Goal: Task Accomplishment & Management: Manage account settings

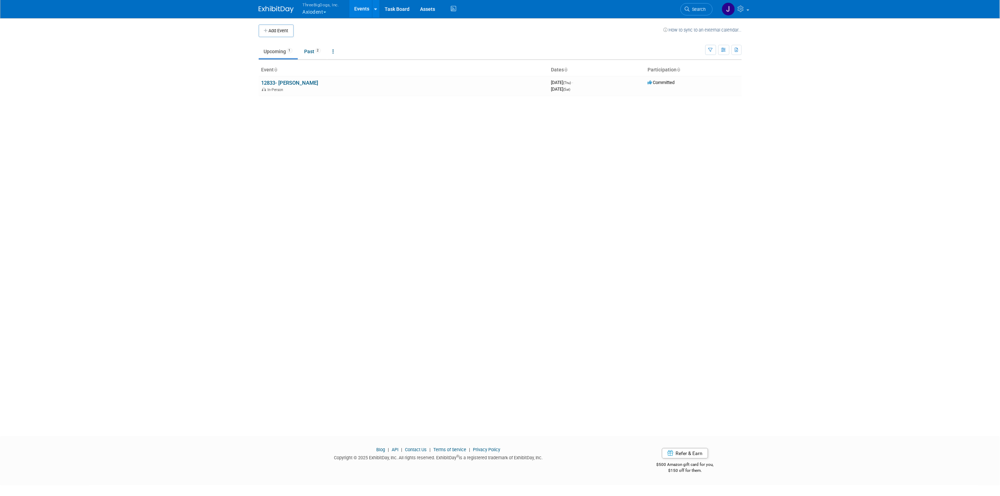
click at [311, 8] on button "ThreeBigDogs, Inc. Axiodent" at bounding box center [325, 9] width 46 height 18
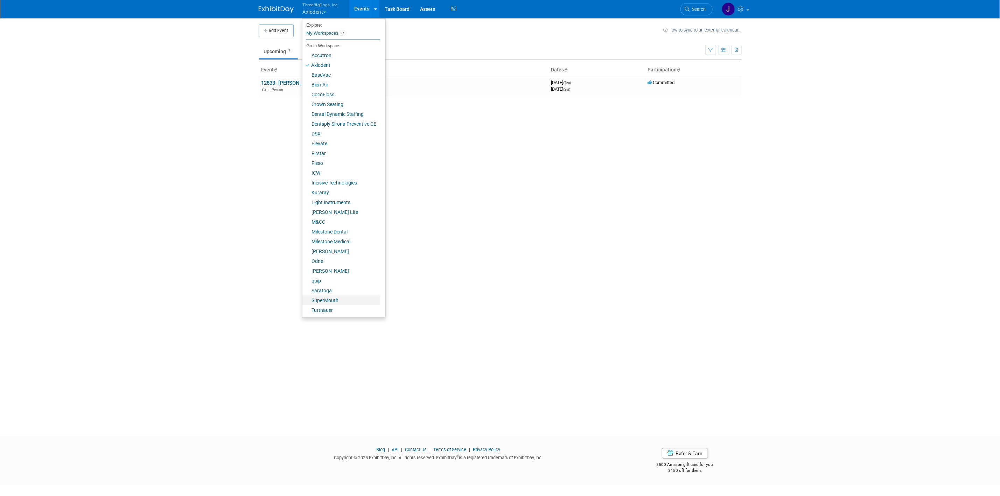
click at [349, 297] on link "SuperMouth" at bounding box center [342, 301] width 78 height 10
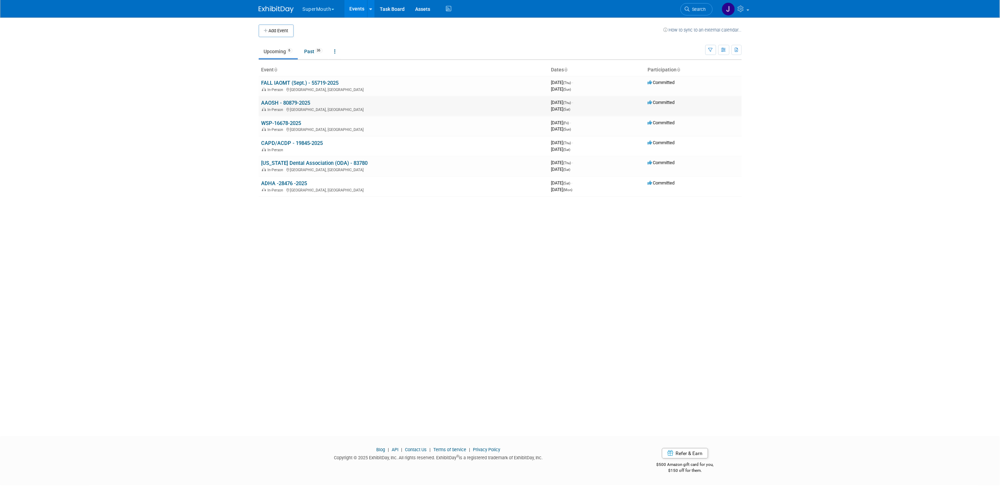
click at [299, 104] on link "AAOSH - 80879-2025" at bounding box center [286, 103] width 49 height 6
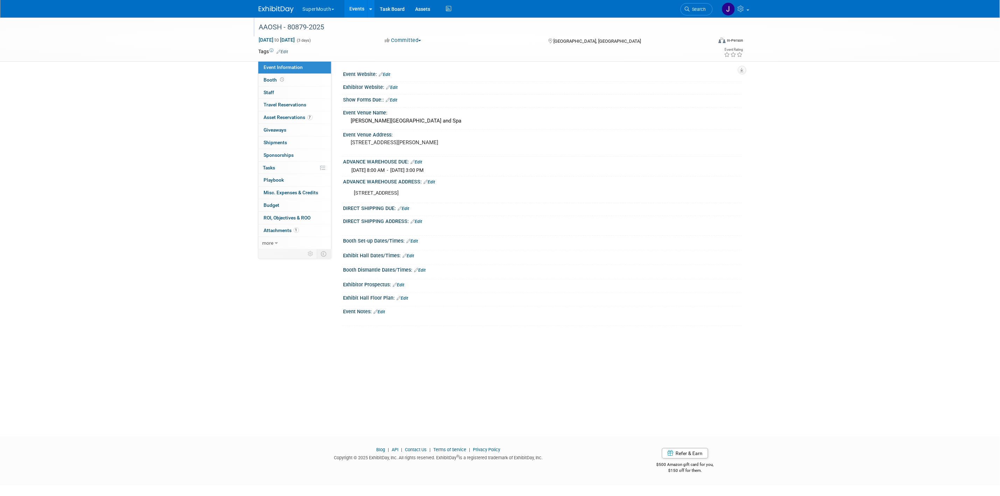
click at [295, 25] on div "AAOSH - 80879-2025" at bounding box center [480, 27] width 446 height 13
click at [295, 25] on input "AAOSH - 80879-2025" at bounding box center [442, 27] width 370 height 12
click at [164, 125] on div "AAOSH - 80879-2025 AAOSH - 80879-2025 X Sep 11, 2025 to Sep 13, 2025 (3 days) S…" at bounding box center [500, 221] width 1000 height 406
drag, startPoint x: 182, startPoint y: 93, endPoint x: 183, endPoint y: 84, distance: 8.9
click at [182, 93] on div "AAOSH - 80879-2025 AAOSH - 80879-2025 X Sep 11, 2025 to Sep 13, 2025 (3 days) S…" at bounding box center [500, 221] width 1000 height 406
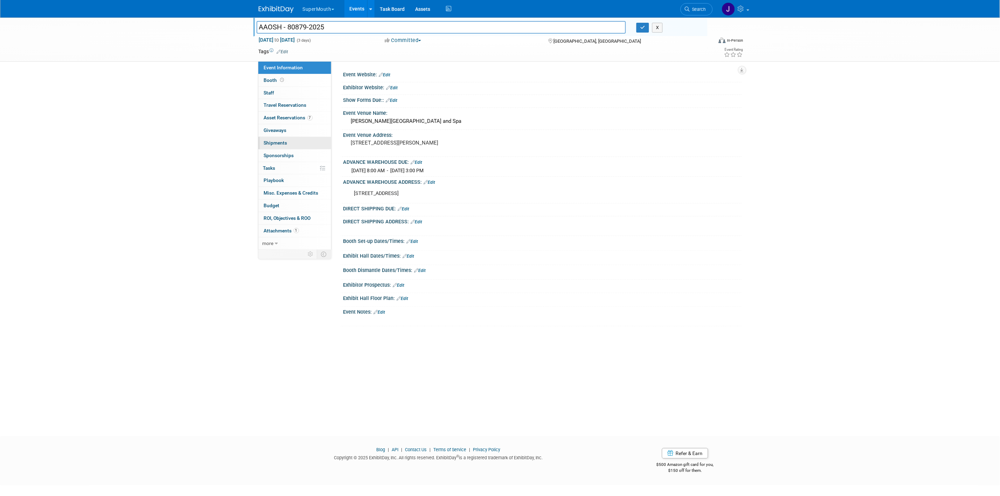
click at [289, 138] on div "Event Information Event Info Booth Booth 0 Staff 0 Staff 0 Travel Reservations …" at bounding box center [295, 156] width 74 height 188
click at [289, 138] on link "0 Shipments 0" at bounding box center [294, 143] width 73 height 12
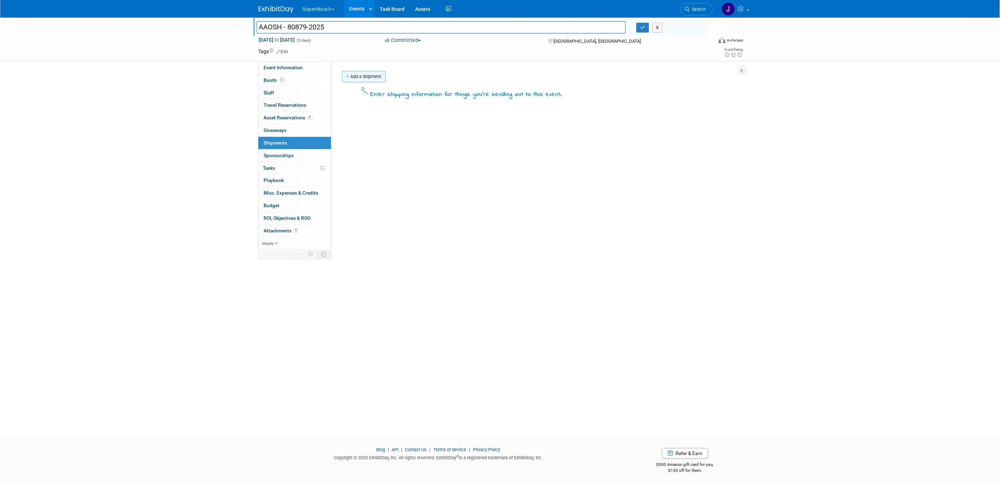
click at [367, 75] on link "Add a Shipment" at bounding box center [364, 76] width 44 height 11
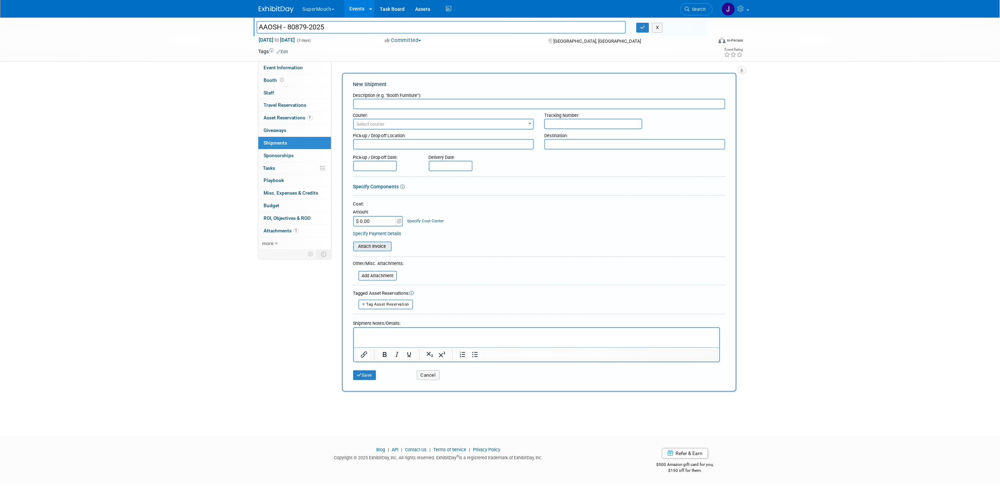
click at [378, 246] on input "file" at bounding box center [349, 246] width 83 height 8
drag, startPoint x: 389, startPoint y: 248, endPoint x: 360, endPoint y: 255, distance: 29.7
click at [360, 255] on form "Description (e.g. "Booth Furniture"): Courier: 007EX 17 Post Service (17PostSer…" at bounding box center [539, 238] width 372 height 299
copy form "h unsigned bol.pdf"
click at [436, 105] on input "text" at bounding box center [539, 104] width 372 height 11
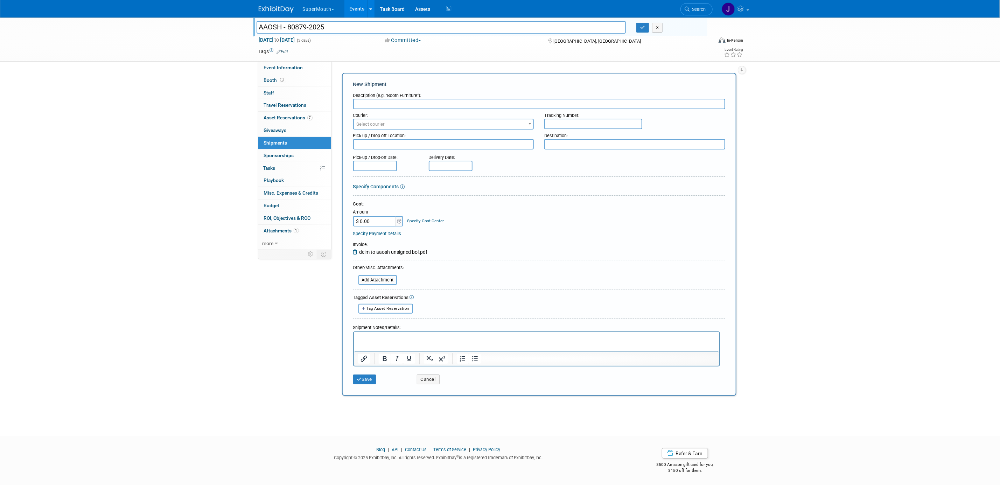
paste input "h unsigned bol.pdf"
type input "h unsigned bol.pdf"
click at [399, 105] on input "h unsigned bol.pdf" at bounding box center [539, 104] width 372 height 11
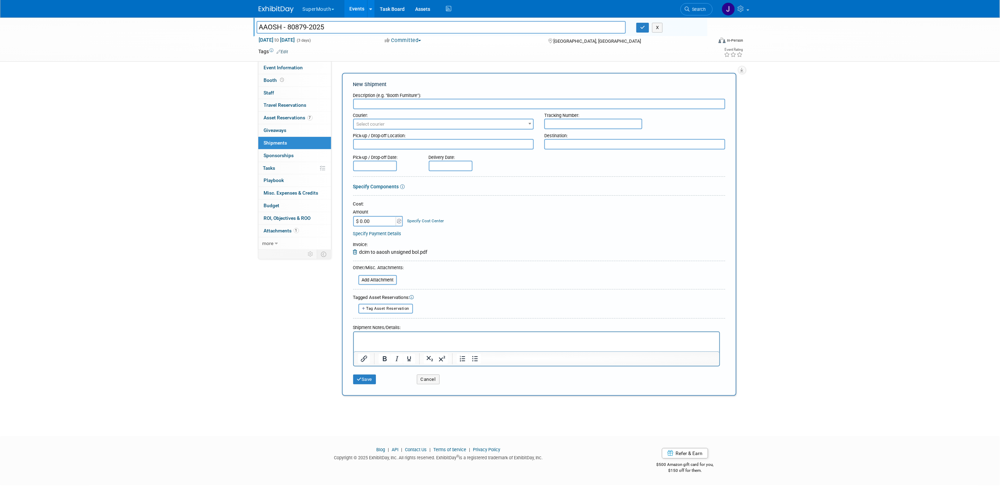
click at [390, 252] on div "Invoice: dcim to aaosh unsigned bol.pdf" at bounding box center [390, 249] width 75 height 14
drag, startPoint x: 390, startPoint y: 249, endPoint x: 359, endPoint y: 254, distance: 31.2
click at [360, 254] on span "dcim to aaosh unsigned bol.pdf" at bounding box center [394, 252] width 68 height 6
copy div "dcim to aaosh"
click at [370, 98] on div "Description (e.g. "Booth Furniture"):" at bounding box center [539, 93] width 372 height 9
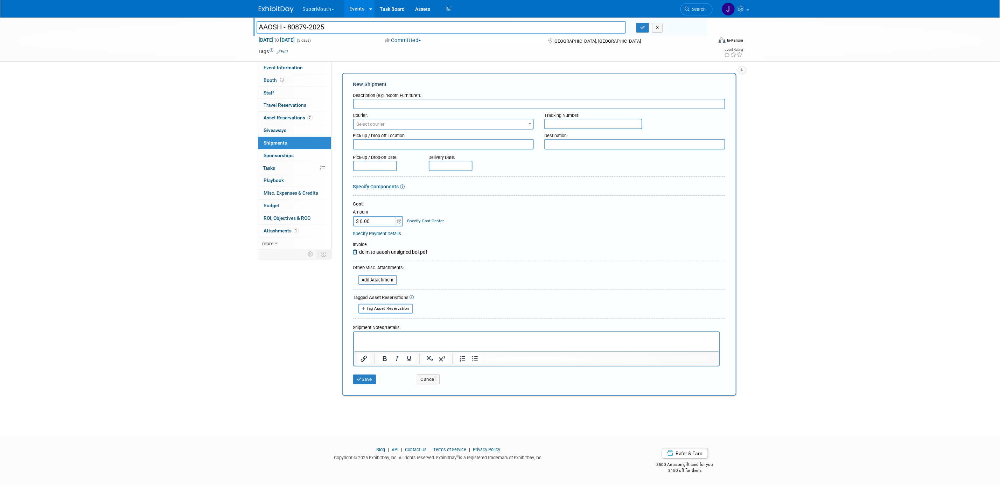
click at [389, 104] on input "text" at bounding box center [539, 104] width 372 height 11
paste input "dcim to aaosh"
click at [435, 101] on input "1 4x4 dcim to aaosh" at bounding box center [539, 104] width 372 height 11
click at [376, 104] on input "1 4x4 dcim to aaosh" at bounding box center [539, 104] width 372 height 11
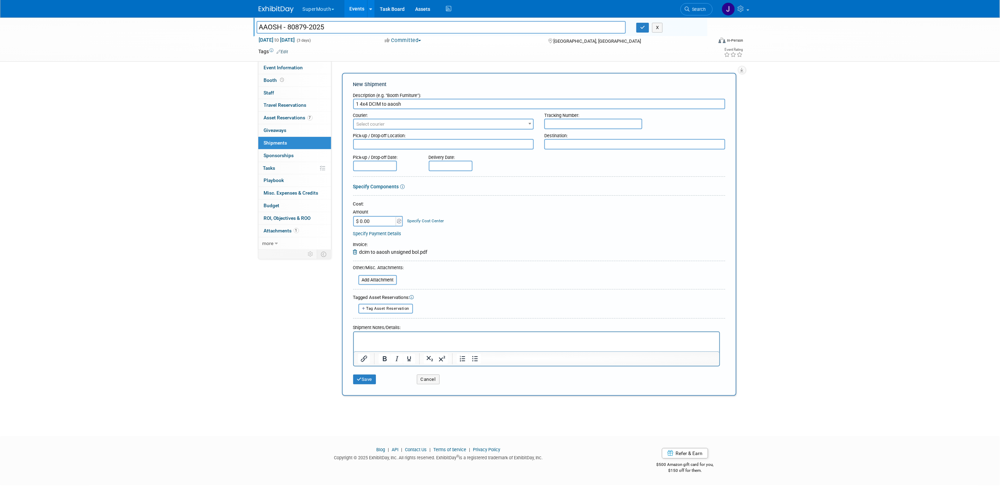
click at [402, 104] on input "1 4x4 DCIM to aaosh" at bounding box center [539, 104] width 372 height 11
click at [399, 106] on input "1 4x4 DCIM to aaosh" at bounding box center [539, 104] width 372 height 11
type input "1 4x4 DCIM to AAOSH"
click at [602, 130] on div "Destination:" at bounding box center [635, 134] width 181 height 9
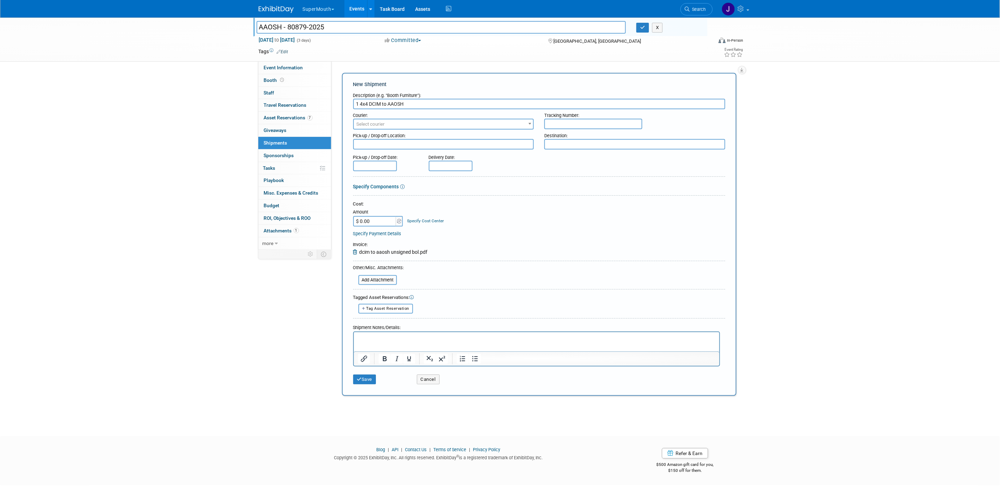
click at [602, 125] on input "text" at bounding box center [594, 124] width 98 height 11
paste input "BOC20071797"
type input "BOC20071797"
click at [472, 122] on span "Select courier" at bounding box center [444, 124] width 180 height 10
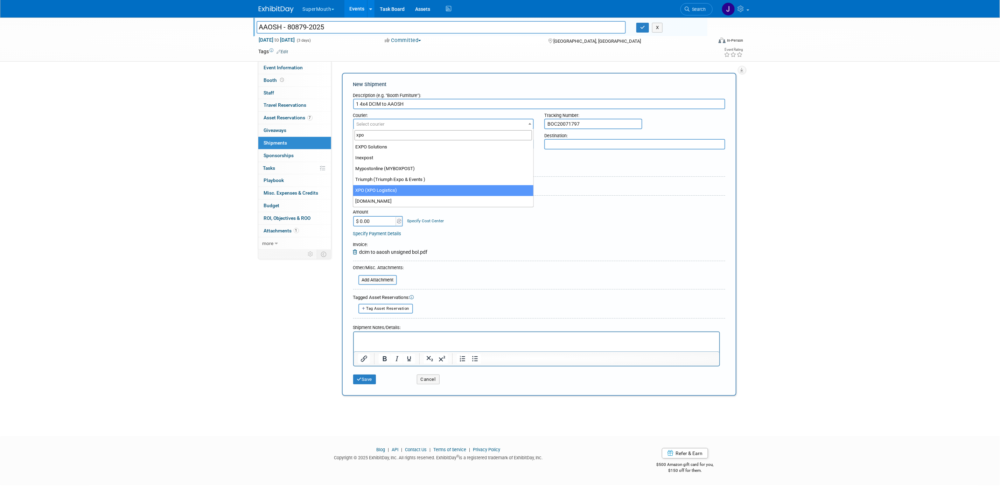
type input "xpo"
select select "591"
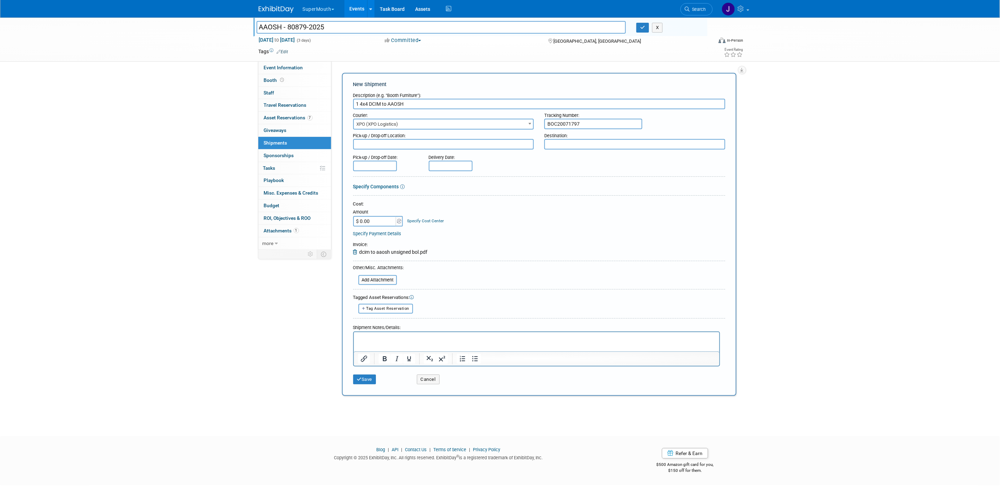
click at [507, 139] on textarea at bounding box center [443, 144] width 181 height 11
type textarea "DCIM"
type textarea "AAOSH"
click at [379, 167] on body "SuperMouth Explore: My Workspaces 27 Go to Workspace: Accutron Axiodent BaseVac…" at bounding box center [500, 248] width 1000 height 496
click at [359, 178] on icon at bounding box center [360, 178] width 5 height 5
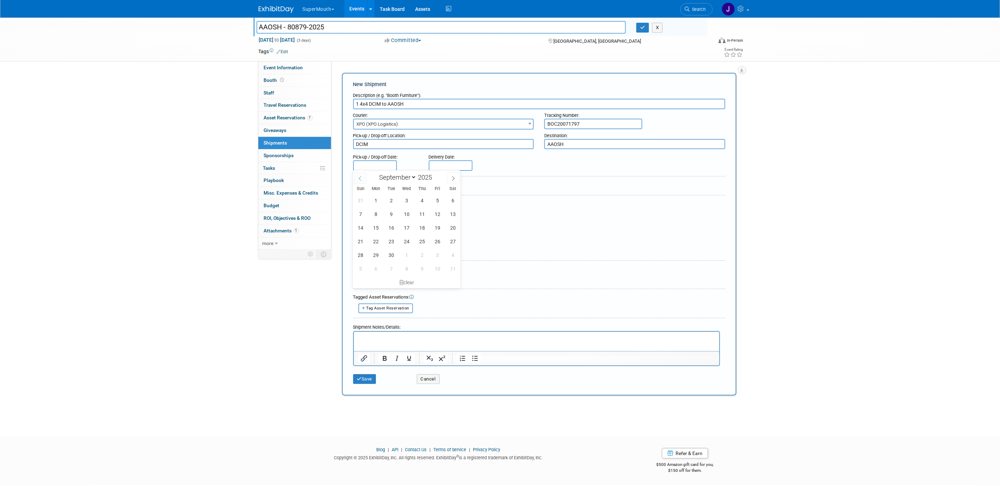
select select "7"
click at [422, 242] on span "21" at bounding box center [423, 242] width 14 height 14
type input "Aug 21, 2025"
click at [446, 162] on input "text" at bounding box center [451, 165] width 44 height 11
click at [599, 169] on div "Pick-up / Drop-off Date: Aug 21, 2025 Delivery Date:" at bounding box center [539, 161] width 383 height 20
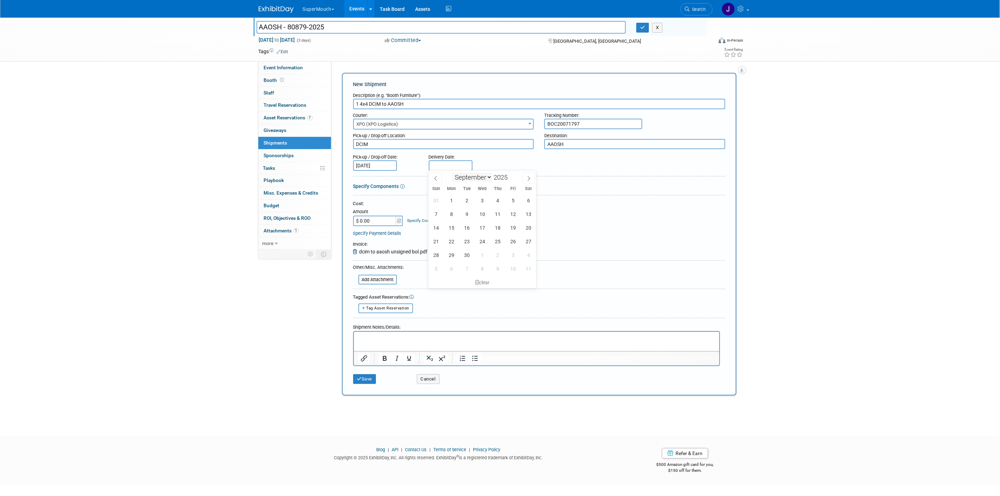
click at [467, 166] on input "text" at bounding box center [451, 165] width 44 height 11
click at [432, 180] on span at bounding box center [436, 178] width 13 height 12
select select "7"
click at [463, 254] on span "26" at bounding box center [467, 255] width 14 height 14
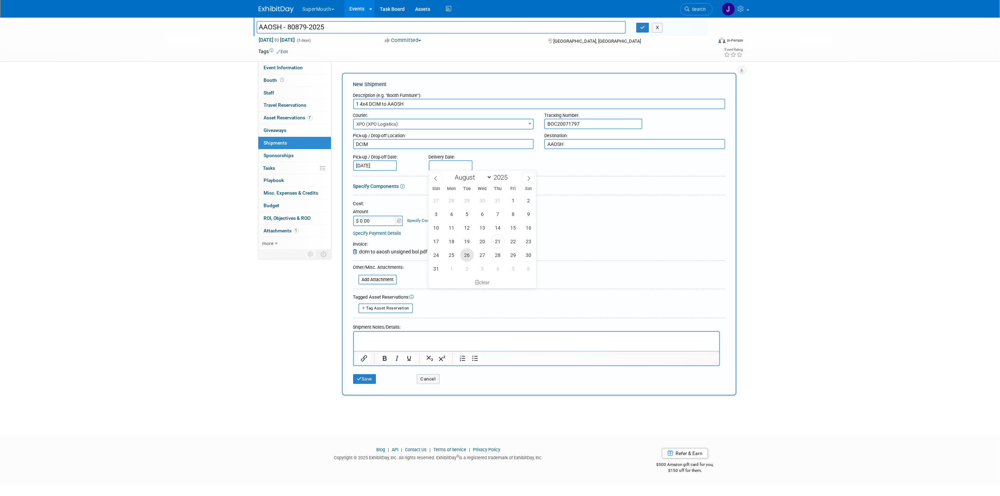
type input "Aug 26, 2025"
drag, startPoint x: 406, startPoint y: 104, endPoint x: 370, endPoint y: 102, distance: 35.4
click at [370, 102] on input "1 4x4 DCIM to AAOSH" at bounding box center [539, 104] width 372 height 11
click at [429, 103] on input "1 4x4 DCIM to AAOSH" at bounding box center [539, 104] width 372 height 11
drag, startPoint x: 423, startPoint y: 106, endPoint x: 370, endPoint y: 102, distance: 52.7
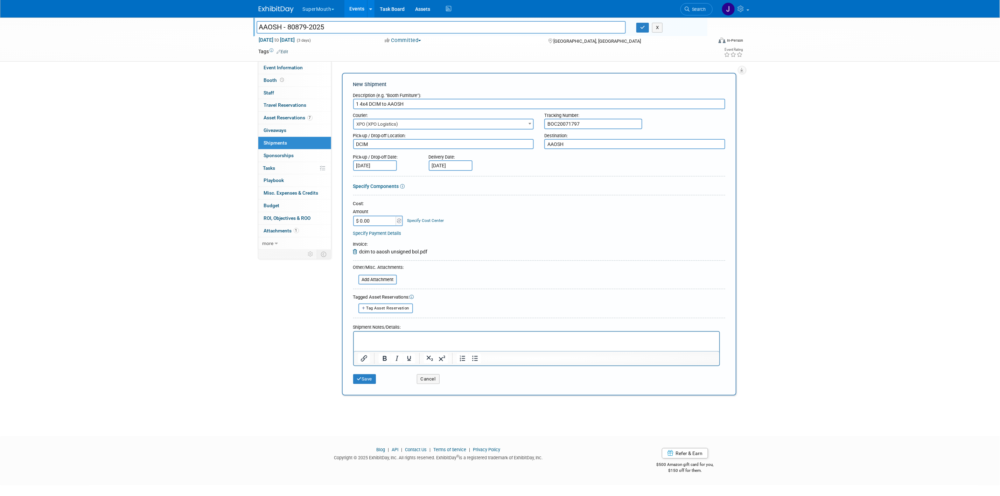
click at [370, 102] on input "1 4x4 DCIM to AAOSH" at bounding box center [539, 104] width 372 height 11
click at [378, 339] on p "Rich Text Area. Press ALT-0 for help." at bounding box center [537, 337] width 358 height 7
click at [401, 340] on p "DCIM to AAOSH" at bounding box center [537, 337] width 358 height 7
